Goal: Task Accomplishment & Management: Manage account settings

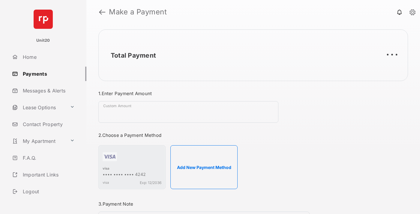
click at [47, 74] on link "Payments" at bounding box center [48, 74] width 77 height 14
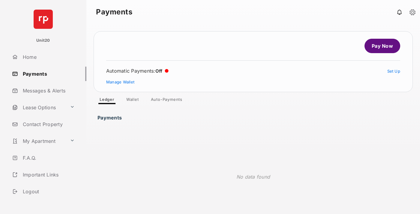
click at [167, 101] on link "Auto-Payments" at bounding box center [166, 100] width 41 height 7
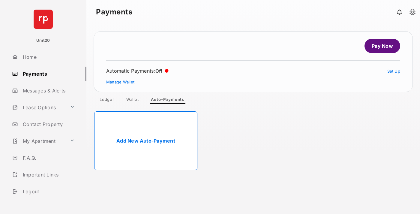
click at [146, 141] on link "Add New Auto-Payment" at bounding box center [145, 140] width 103 height 59
